Goal: Information Seeking & Learning: Find specific page/section

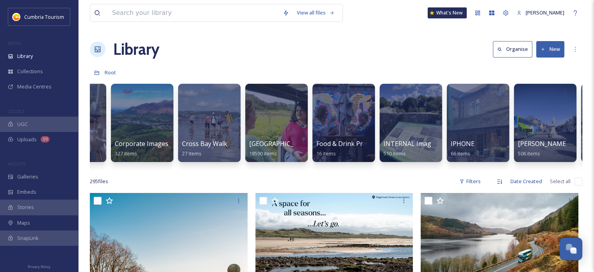
scroll to position [0, 258]
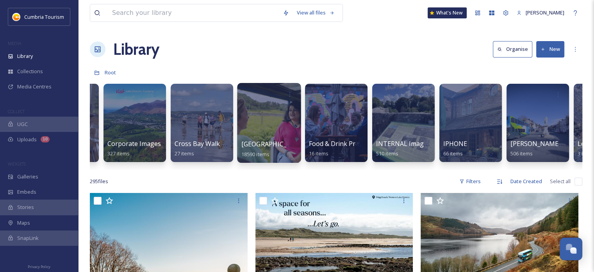
click at [269, 135] on div at bounding box center [269, 123] width 64 height 80
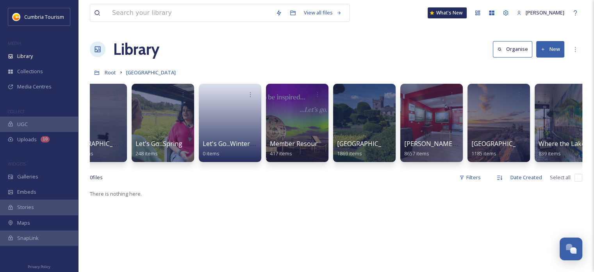
scroll to position [0, 179]
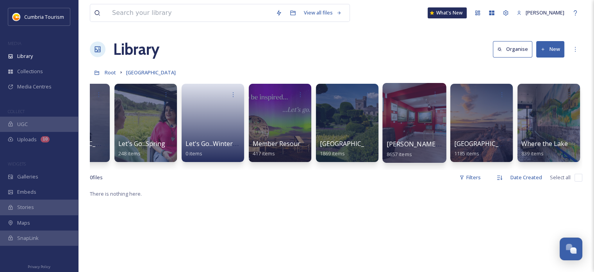
click at [406, 132] on div at bounding box center [415, 123] width 64 height 80
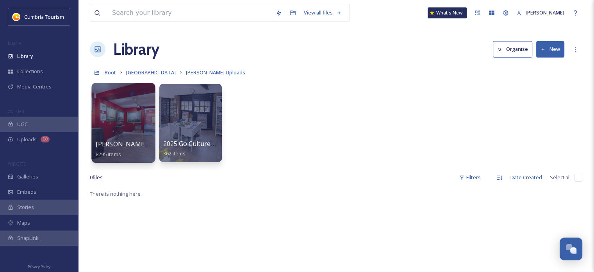
click at [115, 116] on div at bounding box center [123, 123] width 64 height 80
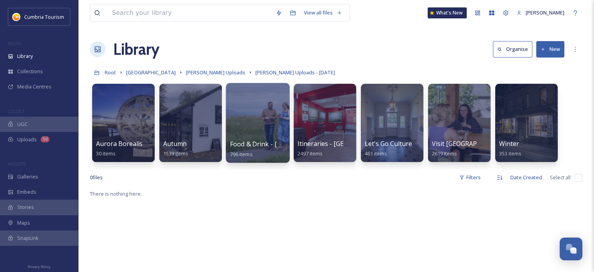
click at [273, 124] on div at bounding box center [258, 123] width 64 height 80
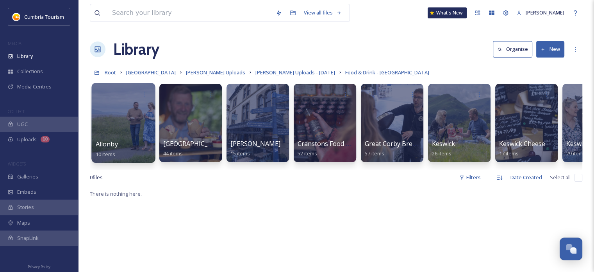
click at [143, 132] on div at bounding box center [123, 123] width 64 height 80
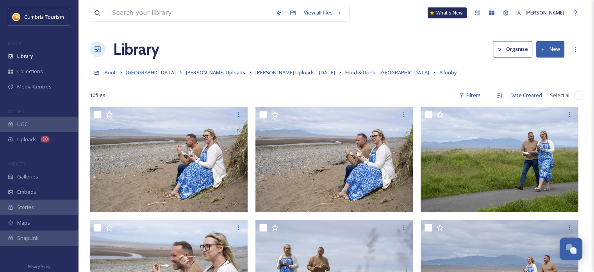
click at [298, 72] on span "[PERSON_NAME] Uploads - [DATE]" at bounding box center [296, 72] width 80 height 7
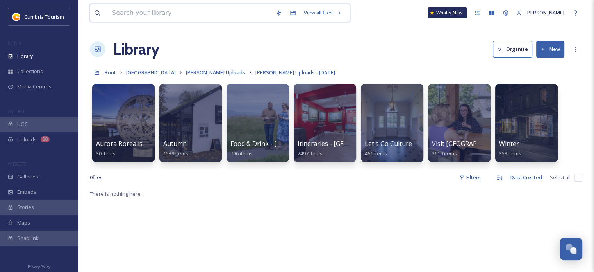
click at [170, 14] on input at bounding box center [190, 12] width 164 height 17
type input "silloth"
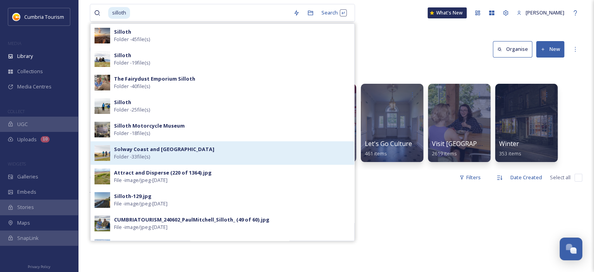
click at [184, 153] on div "Solway Coast and Silloth Folder - 33 file(s)" at bounding box center [232, 152] width 236 height 15
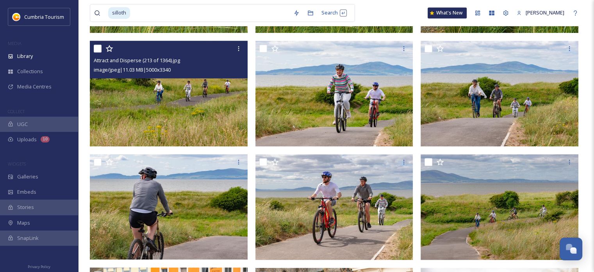
scroll to position [811, 0]
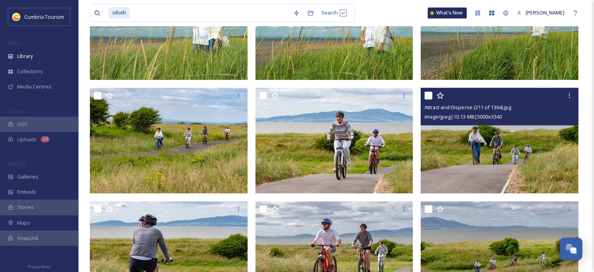
click at [461, 128] on img at bounding box center [500, 141] width 158 height 106
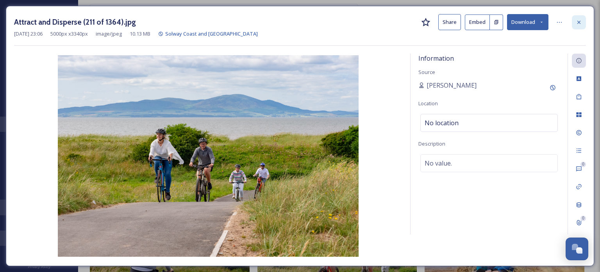
click at [578, 21] on icon at bounding box center [579, 21] width 3 height 3
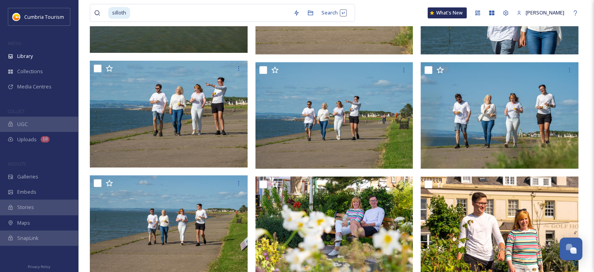
scroll to position [198, 0]
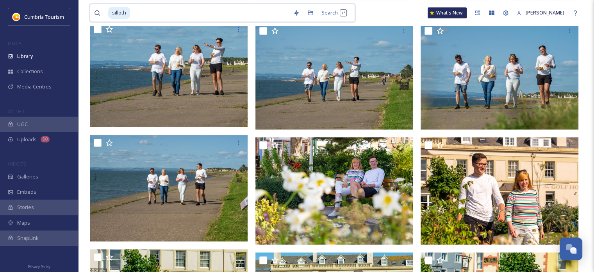
click at [149, 13] on input at bounding box center [210, 12] width 159 height 17
drag, startPoint x: 149, startPoint y: 13, endPoint x: 101, endPoint y: 7, distance: 48.0
click at [101, 7] on div "silloth" at bounding box center [191, 12] width 195 height 17
drag, startPoint x: 111, startPoint y: 12, endPoint x: 143, endPoint y: 14, distance: 31.3
click at [143, 14] on div "silloth" at bounding box center [198, 12] width 181 height 17
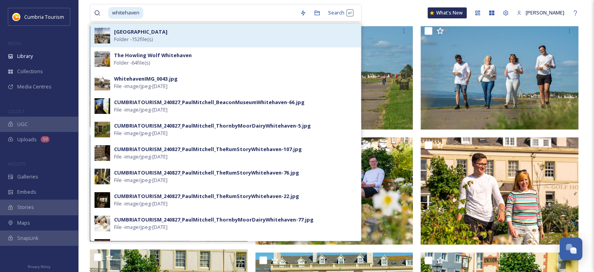
click at [143, 35] on strong "[GEOGRAPHIC_DATA]" at bounding box center [141, 31] width 54 height 7
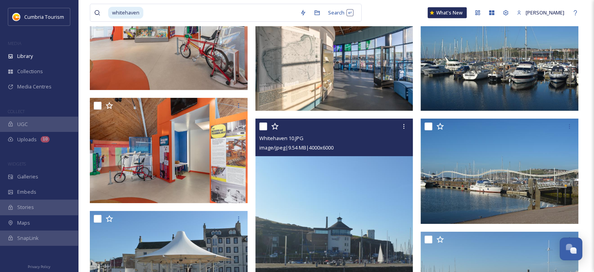
scroll to position [4729, 0]
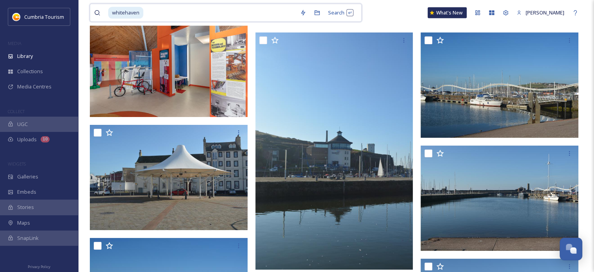
click at [170, 14] on input at bounding box center [220, 12] width 152 height 17
drag, startPoint x: 165, startPoint y: 14, endPoint x: 104, endPoint y: 9, distance: 61.2
click at [104, 9] on div "whitehaven" at bounding box center [195, 12] width 202 height 17
drag, startPoint x: 113, startPoint y: 13, endPoint x: 285, endPoint y: 13, distance: 172.4
click at [258, 13] on div "whitehaven" at bounding box center [202, 12] width 188 height 17
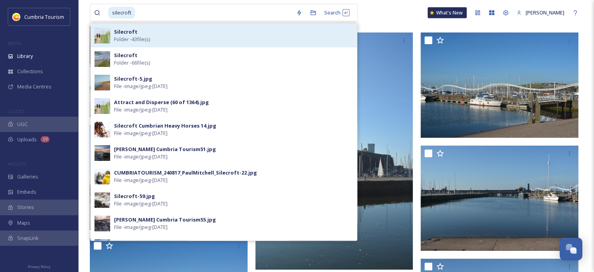
click at [190, 39] on div "Silecroft Folder - 43 file(s)" at bounding box center [233, 35] width 239 height 15
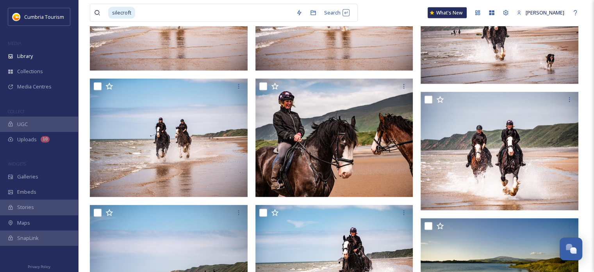
scroll to position [1526, 0]
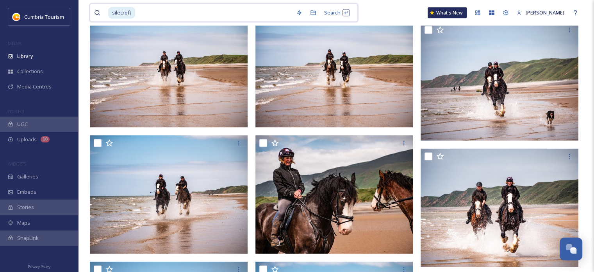
click at [140, 14] on input at bounding box center [214, 12] width 156 height 17
drag, startPoint x: 140, startPoint y: 14, endPoint x: 93, endPoint y: 10, distance: 46.7
click at [93, 10] on div "silecroft Search" at bounding box center [224, 13] width 268 height 18
drag, startPoint x: 113, startPoint y: 13, endPoint x: 160, endPoint y: 16, distance: 47.4
click at [160, 16] on div "silecroft" at bounding box center [200, 12] width 184 height 17
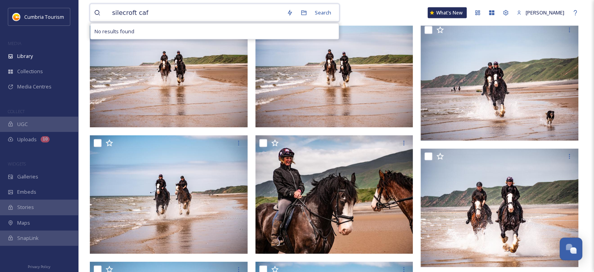
type input "silecroft cafe"
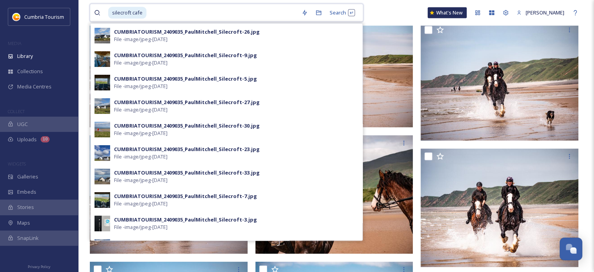
click at [216, 11] on input at bounding box center [222, 12] width 150 height 17
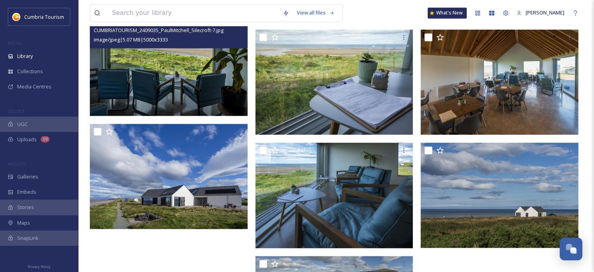
scroll to position [1373, 0]
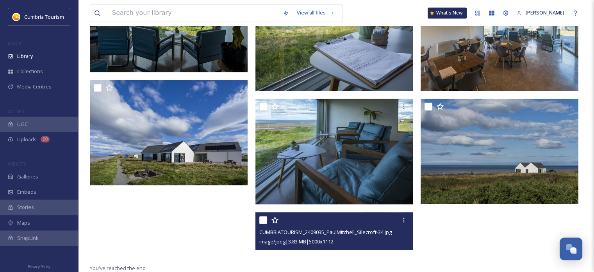
click at [344, 237] on div "image/jpeg | 3.83 MB | 5000 x 1112" at bounding box center [336, 240] width 152 height 9
click at [381, 235] on span "CUMBRIATOURISM_2409035_PaulMitchell_Silecroft-34.jpg" at bounding box center [326, 231] width 132 height 7
click at [334, 222] on div at bounding box center [336, 220] width 152 height 14
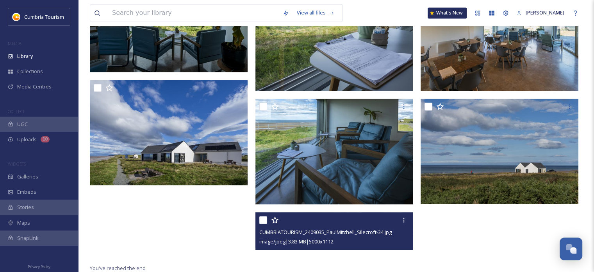
click at [384, 243] on div "image/jpeg | 3.83 MB | 5000 x 1112" at bounding box center [336, 240] width 152 height 9
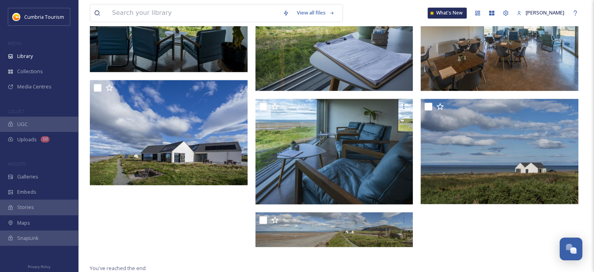
drag, startPoint x: 491, startPoint y: 239, endPoint x: 448, endPoint y: 235, distance: 42.8
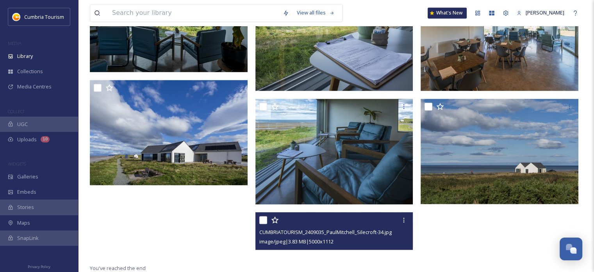
click at [384, 233] on span "CUMBRIATOURISM_2409035_PaulMitchell_Silecroft-34.jpg" at bounding box center [326, 231] width 132 height 7
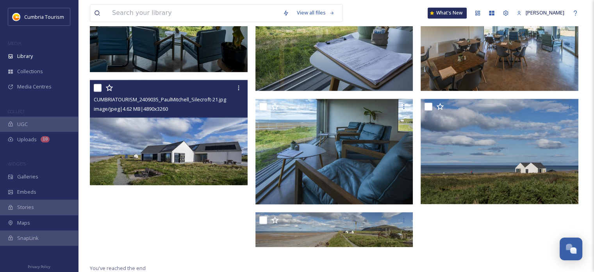
click at [159, 150] on img at bounding box center [169, 133] width 158 height 106
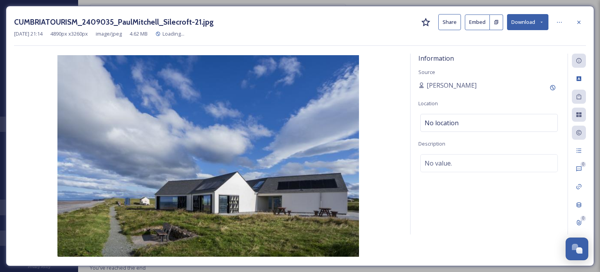
click at [159, 150] on img at bounding box center [208, 155] width 389 height 201
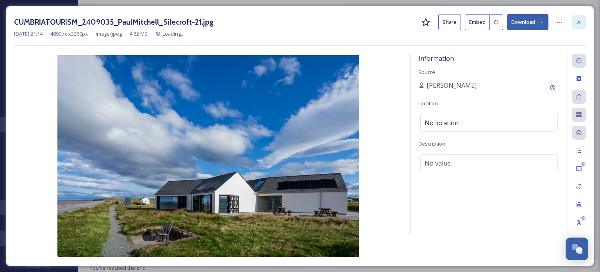
click at [583, 23] on div at bounding box center [579, 22] width 14 height 14
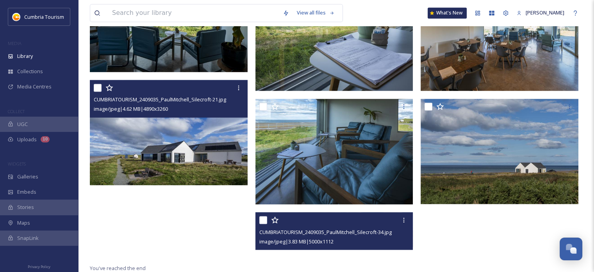
click at [370, 240] on div "image/jpeg | 3.83 MB | 5000 x 1112" at bounding box center [336, 240] width 152 height 9
click at [399, 221] on div at bounding box center [404, 220] width 14 height 14
click at [390, 236] on div "View File" at bounding box center [382, 236] width 58 height 15
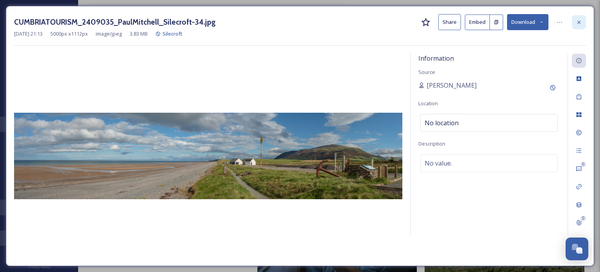
click at [578, 21] on icon at bounding box center [579, 22] width 6 height 6
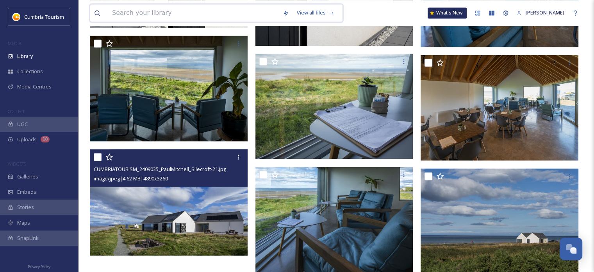
click at [207, 15] on input at bounding box center [193, 12] width 171 height 17
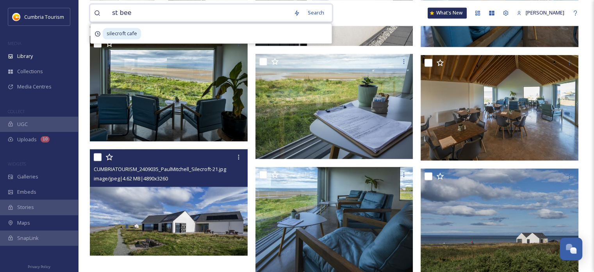
type input "st bees"
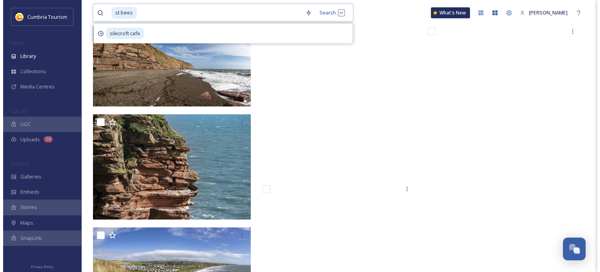
scroll to position [5394, 0]
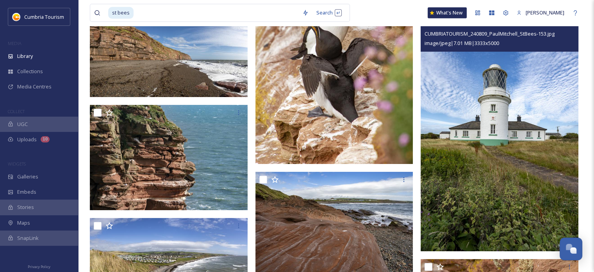
click at [507, 180] on img at bounding box center [500, 132] width 158 height 237
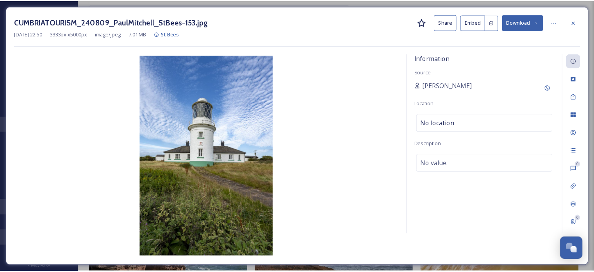
scroll to position [5455, 0]
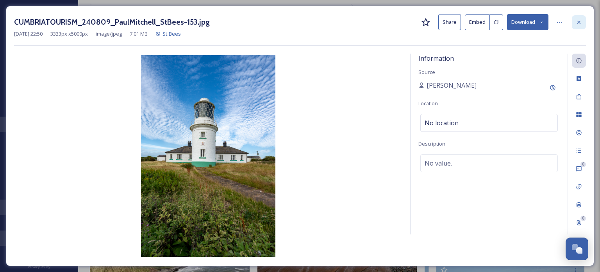
click at [580, 21] on icon at bounding box center [579, 22] width 6 height 6
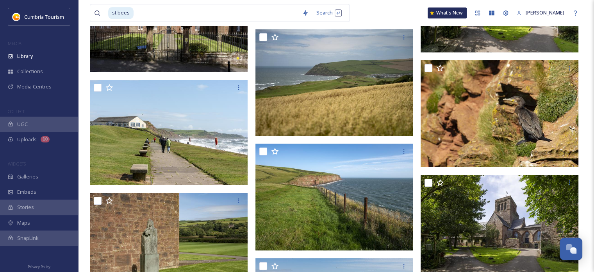
scroll to position [6895, 0]
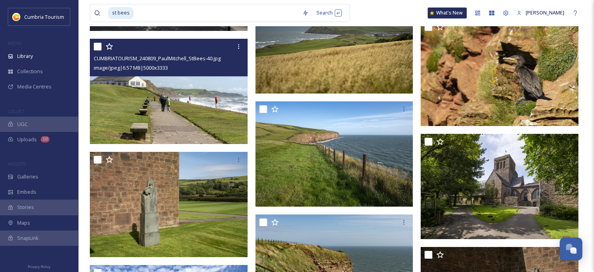
click at [172, 113] on img at bounding box center [169, 91] width 158 height 106
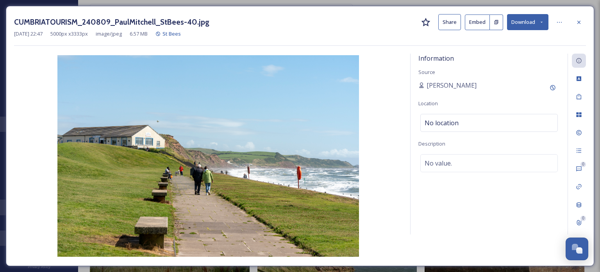
drag, startPoint x: 582, startPoint y: 19, endPoint x: 569, endPoint y: 19, distance: 12.9
click at [582, 19] on icon at bounding box center [579, 22] width 6 height 6
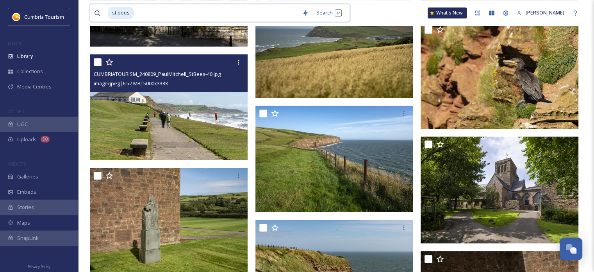
click at [153, 15] on input at bounding box center [216, 12] width 164 height 17
drag, startPoint x: 141, startPoint y: 15, endPoint x: 84, endPoint y: 11, distance: 57.2
drag, startPoint x: 135, startPoint y: 14, endPoint x: 94, endPoint y: 13, distance: 41.0
click at [94, 13] on div "st bees" at bounding box center [196, 12] width 204 height 17
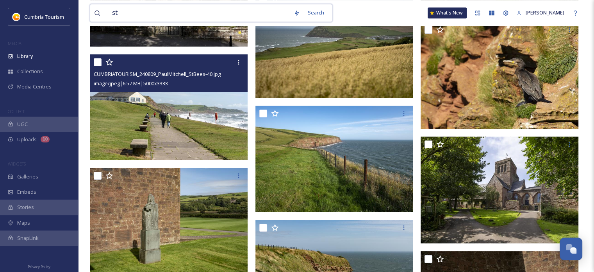
type input "s"
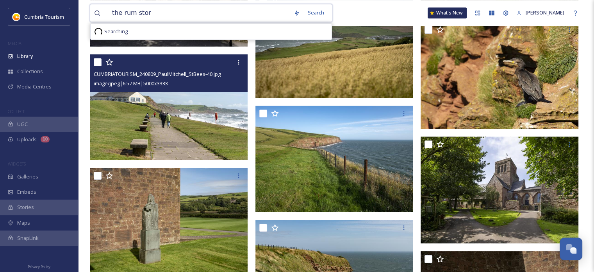
type input "the rum story"
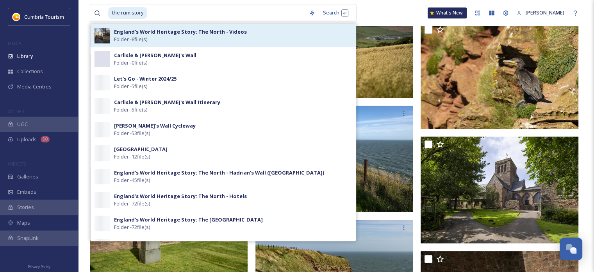
click at [151, 36] on div "England's World Heritage Story: The North - Videos Folder - 8 file(s)" at bounding box center [233, 35] width 238 height 15
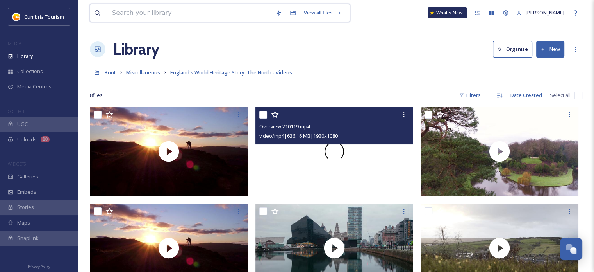
click at [191, 5] on input at bounding box center [190, 12] width 164 height 17
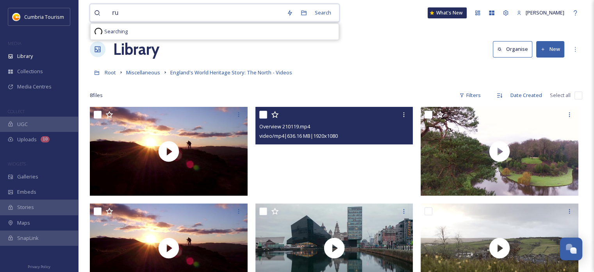
type input "rum"
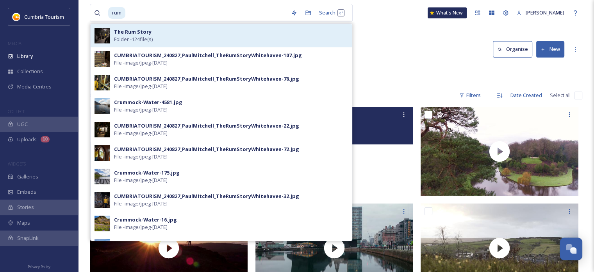
click at [207, 42] on div "The Rum Story Folder - 124 file(s)" at bounding box center [231, 35] width 234 height 15
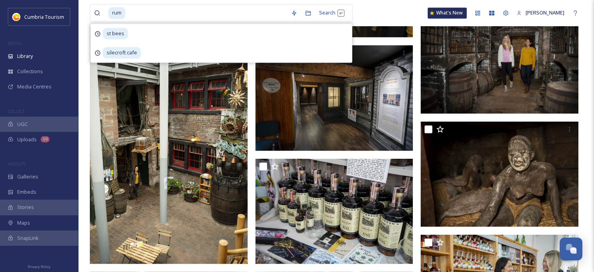
scroll to position [1329, 0]
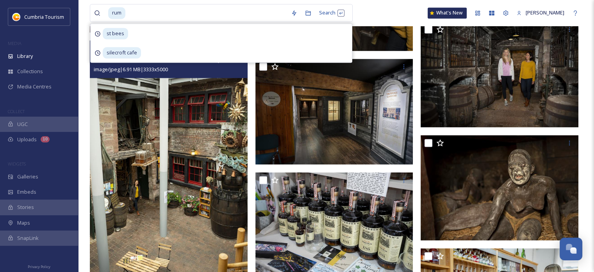
click at [174, 128] on img at bounding box center [169, 158] width 158 height 237
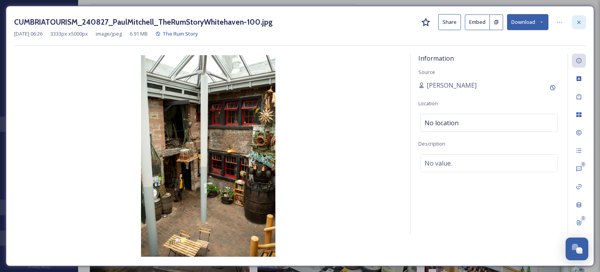
click at [580, 21] on icon at bounding box center [579, 22] width 6 height 6
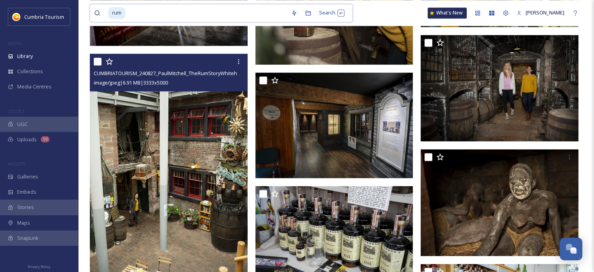
click at [174, 11] on input at bounding box center [206, 12] width 161 height 17
drag, startPoint x: 171, startPoint y: 12, endPoint x: 86, endPoint y: 7, distance: 84.9
click at [120, 12] on span "rum" at bounding box center [116, 12] width 17 height 11
drag, startPoint x: 122, startPoint y: 13, endPoint x: 100, endPoint y: 12, distance: 22.7
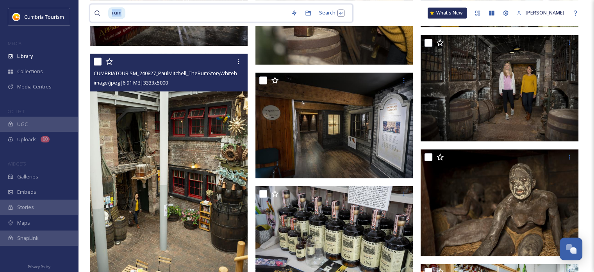
click at [100, 12] on div "rum" at bounding box center [190, 12] width 193 height 17
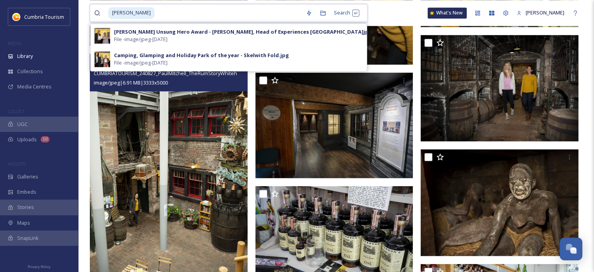
drag, startPoint x: 152, startPoint y: 14, endPoint x: 94, endPoint y: 12, distance: 57.5
click at [94, 12] on div "[PERSON_NAME]" at bounding box center [198, 12] width 208 height 17
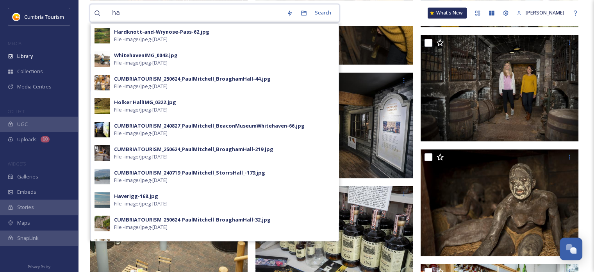
type input "h"
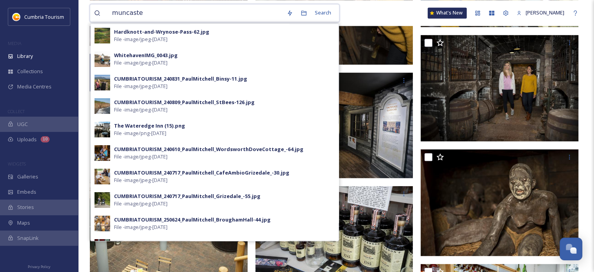
type input "muncaster"
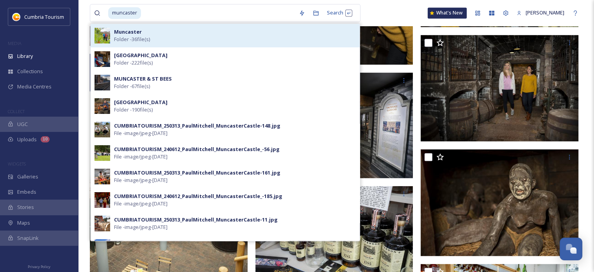
click at [175, 39] on div "Muncaster Folder - 36 file(s)" at bounding box center [235, 35] width 242 height 15
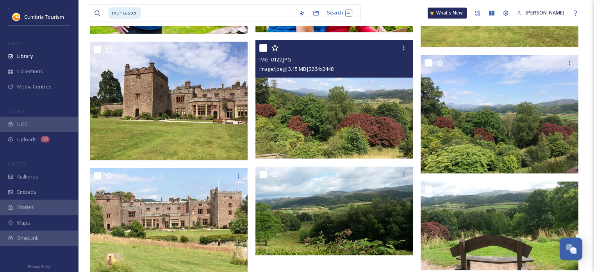
scroll to position [1223, 0]
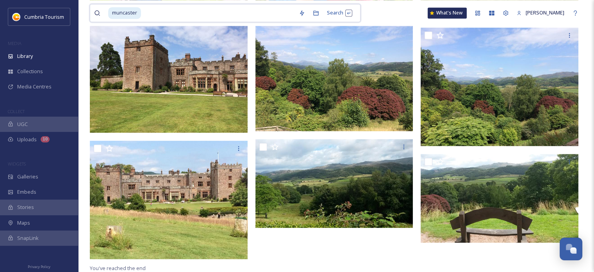
click at [177, 16] on input at bounding box center [218, 12] width 153 height 17
drag, startPoint x: 169, startPoint y: 16, endPoint x: 108, endPoint y: 9, distance: 61.4
click at [108, 9] on div "muncaster" at bounding box center [201, 12] width 187 height 17
drag, startPoint x: 113, startPoint y: 14, endPoint x: 160, endPoint y: 14, distance: 47.3
click at [158, 16] on div "muncaster" at bounding box center [201, 12] width 187 height 17
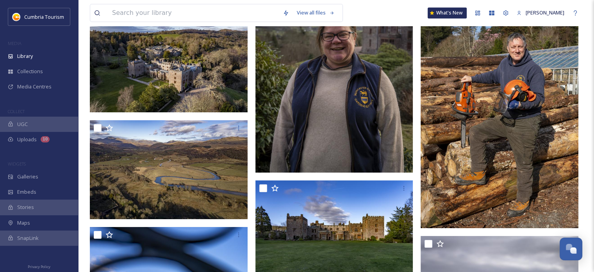
scroll to position [9202, 0]
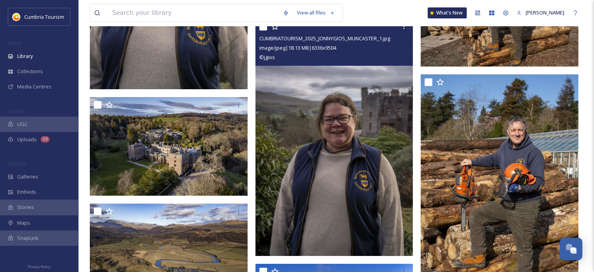
click at [338, 168] on img at bounding box center [335, 137] width 158 height 237
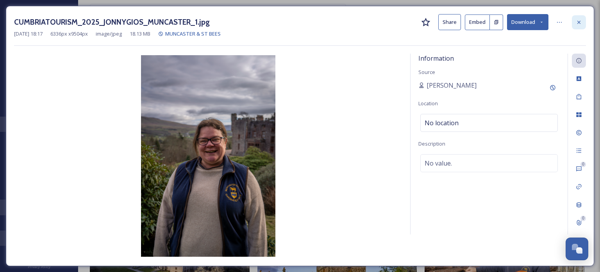
click at [578, 22] on icon at bounding box center [579, 22] width 6 height 6
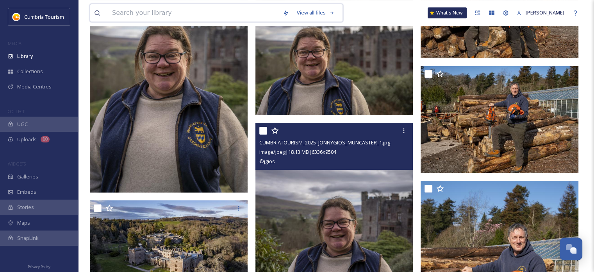
click at [188, 18] on input at bounding box center [193, 12] width 171 height 17
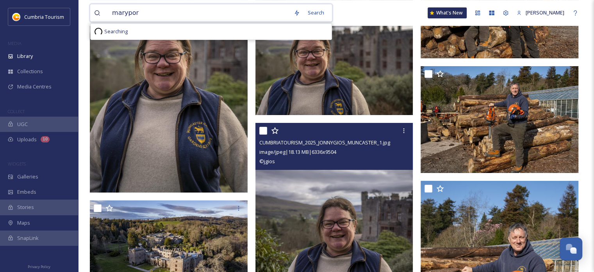
type input "maryport"
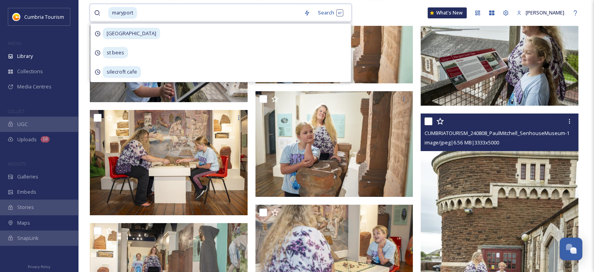
scroll to position [3127, 0]
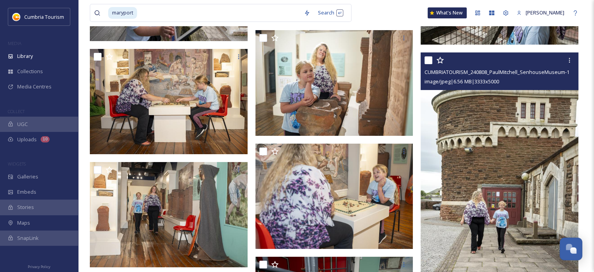
click at [521, 172] on img at bounding box center [500, 170] width 158 height 237
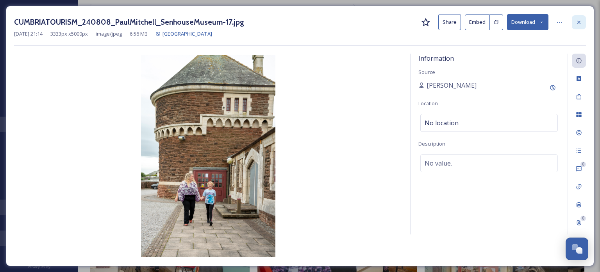
click at [575, 21] on div at bounding box center [579, 22] width 14 height 14
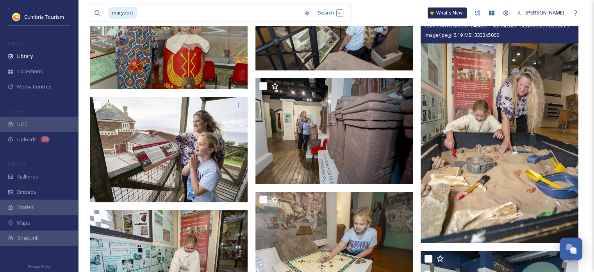
scroll to position [3518, 0]
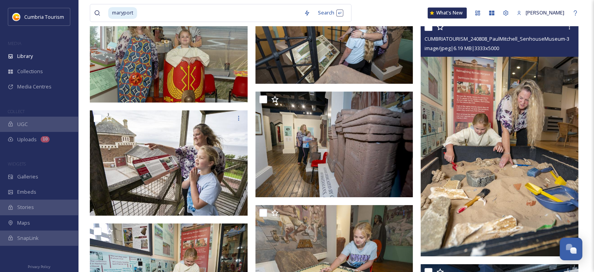
click at [501, 180] on img at bounding box center [500, 137] width 158 height 237
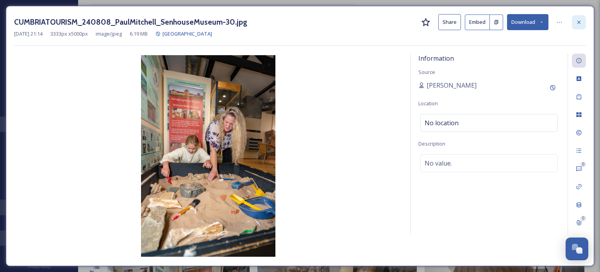
click at [576, 24] on icon at bounding box center [579, 22] width 6 height 6
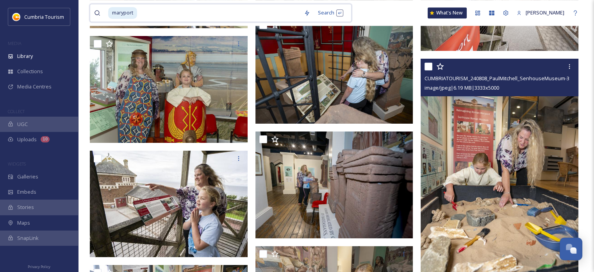
click at [150, 10] on input at bounding box center [219, 12] width 162 height 17
drag, startPoint x: 160, startPoint y: 14, endPoint x: 90, endPoint y: 7, distance: 70.7
click at [90, 7] on div "maryport Search" at bounding box center [221, 13] width 262 height 18
drag, startPoint x: 112, startPoint y: 13, endPoint x: 159, endPoint y: 15, distance: 47.7
click at [159, 15] on div "maryport" at bounding box center [204, 12] width 192 height 17
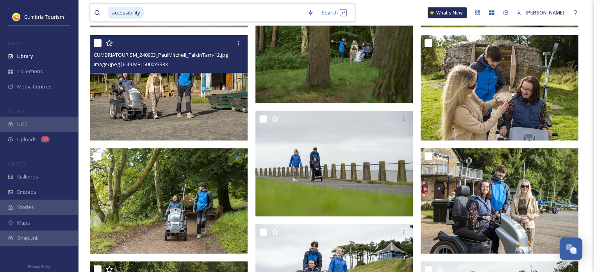
scroll to position [4503, 0]
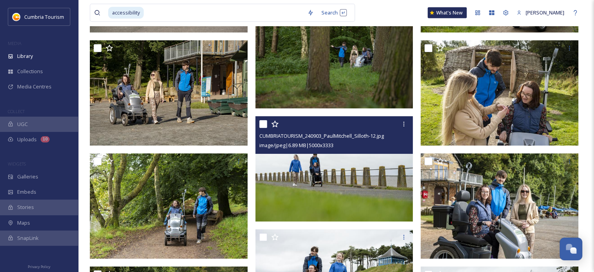
click at [352, 177] on img at bounding box center [335, 169] width 158 height 106
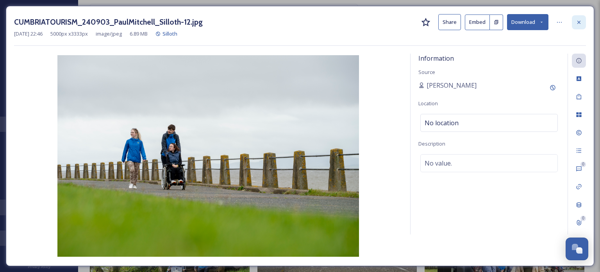
click at [578, 21] on icon at bounding box center [579, 22] width 6 height 6
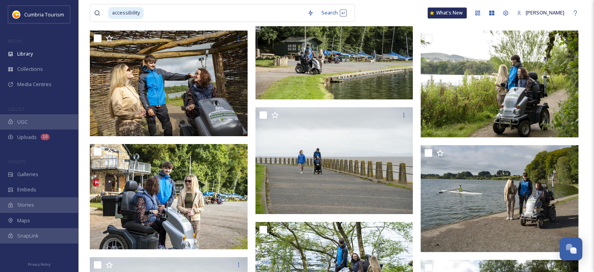
scroll to position [3994, 0]
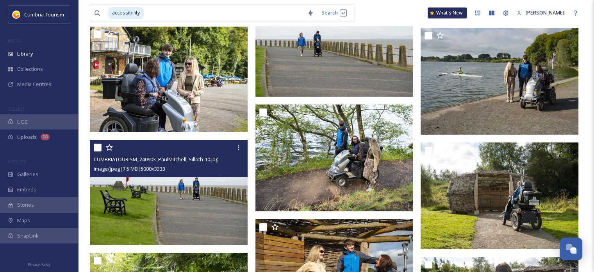
click at [183, 202] on img at bounding box center [169, 193] width 158 height 106
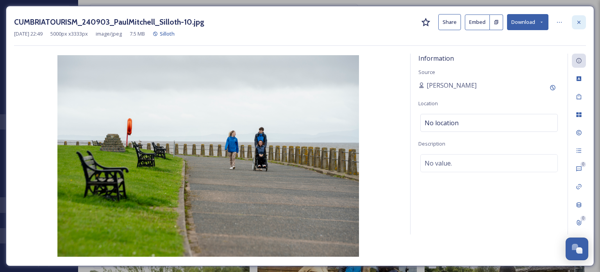
click at [584, 18] on div at bounding box center [579, 22] width 14 height 14
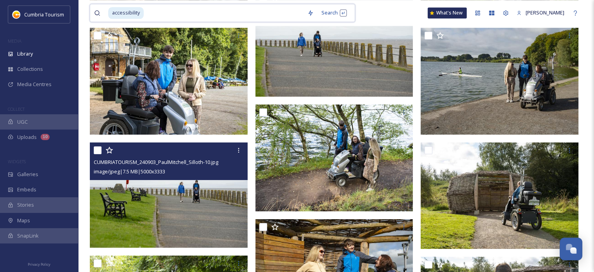
click at [180, 7] on input at bounding box center [224, 12] width 159 height 17
drag, startPoint x: 122, startPoint y: 2, endPoint x: 76, endPoint y: -2, distance: 45.5
drag, startPoint x: 113, startPoint y: 14, endPoint x: 236, endPoint y: 7, distance: 123.7
click at [227, 11] on div "accessibility" at bounding box center [205, 12] width 195 height 17
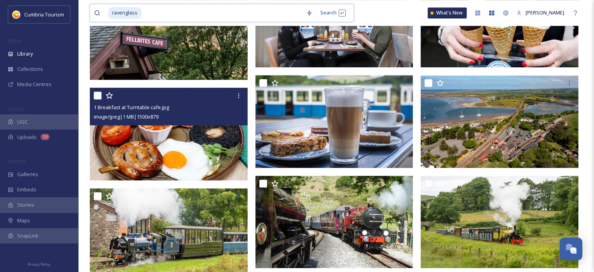
scroll to position [625, 0]
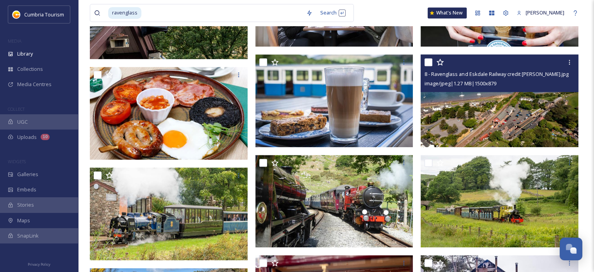
click at [470, 124] on img at bounding box center [500, 100] width 158 height 93
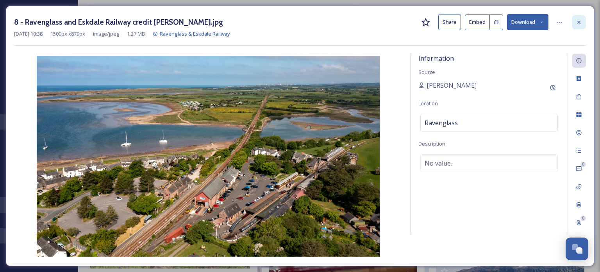
click at [581, 23] on icon at bounding box center [579, 22] width 6 height 6
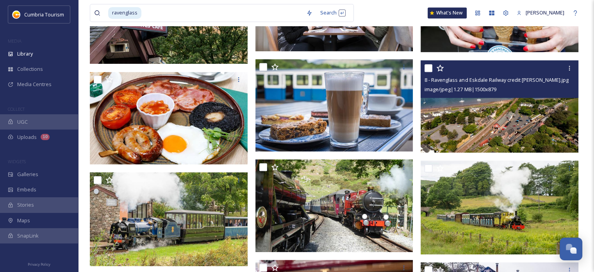
click at [475, 128] on img at bounding box center [500, 106] width 158 height 93
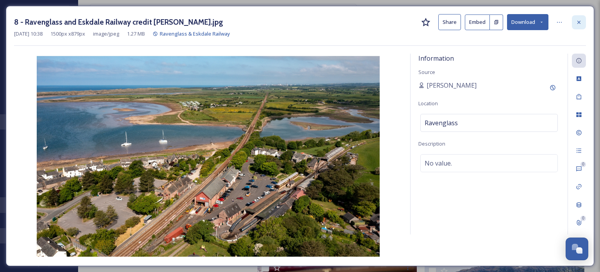
click at [578, 20] on icon at bounding box center [579, 22] width 6 height 6
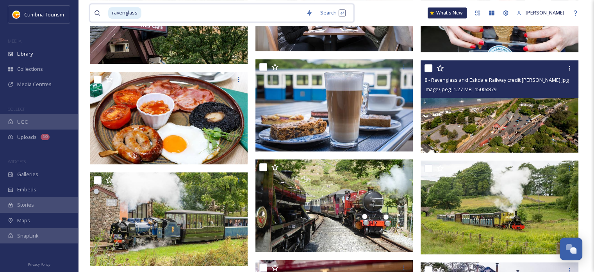
click at [166, 13] on input at bounding box center [222, 12] width 160 height 17
drag, startPoint x: 168, startPoint y: 13, endPoint x: 102, endPoint y: 8, distance: 66.6
click at [102, 8] on div "ravenglass" at bounding box center [198, 12] width 208 height 17
drag, startPoint x: 113, startPoint y: 12, endPoint x: 188, endPoint y: 15, distance: 75.5
click at [186, 15] on div "ravenglass" at bounding box center [205, 12] width 194 height 17
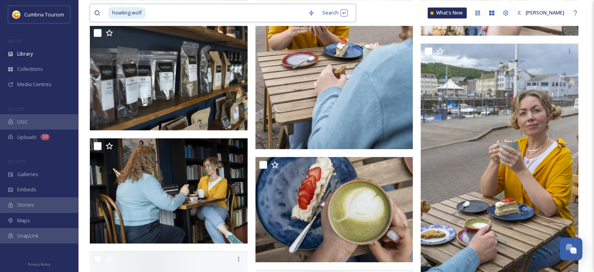
scroll to position [625, 0]
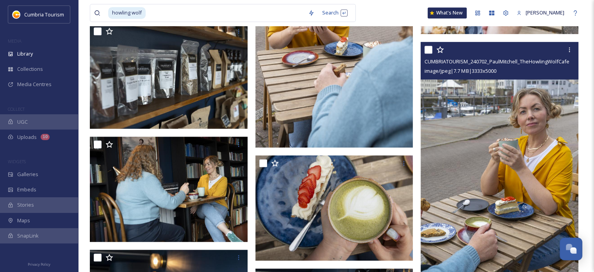
click at [535, 188] on img at bounding box center [500, 160] width 158 height 237
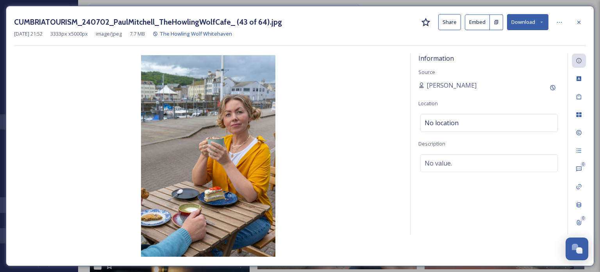
click at [580, 24] on icon at bounding box center [579, 22] width 6 height 6
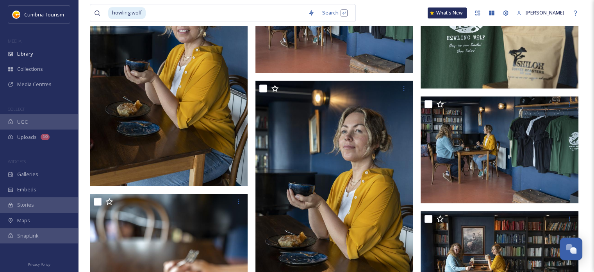
scroll to position [938, 0]
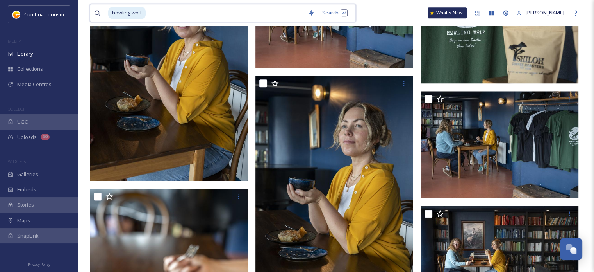
click at [155, 14] on input at bounding box center [226, 12] width 158 height 17
drag, startPoint x: 147, startPoint y: 13, endPoint x: 102, endPoint y: 11, distance: 45.0
click at [102, 11] on div "howling wolf" at bounding box center [199, 12] width 210 height 17
drag, startPoint x: 109, startPoint y: 11, endPoint x: 188, endPoint y: 14, distance: 78.2
click at [188, 14] on div "howling wolf" at bounding box center [206, 12] width 196 height 17
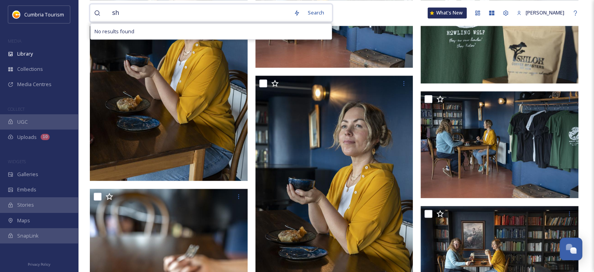
type input "s"
type input "timbers"
